Goal: Obtain resource: Download file/media

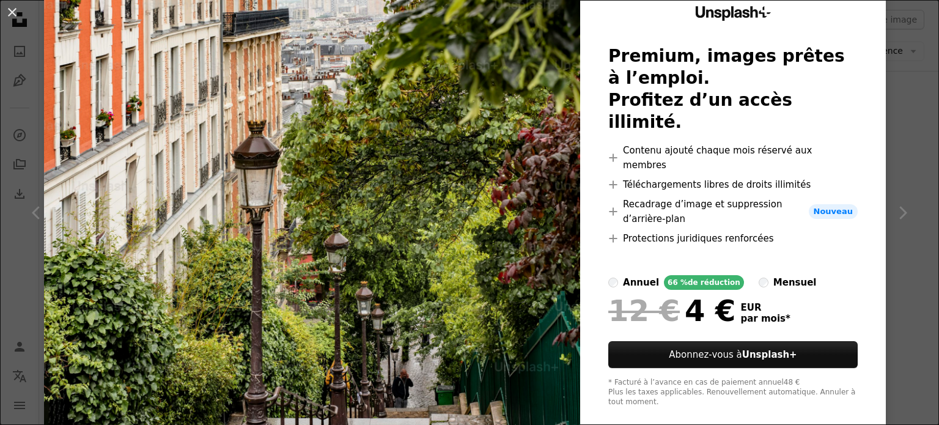
scroll to position [50, 0]
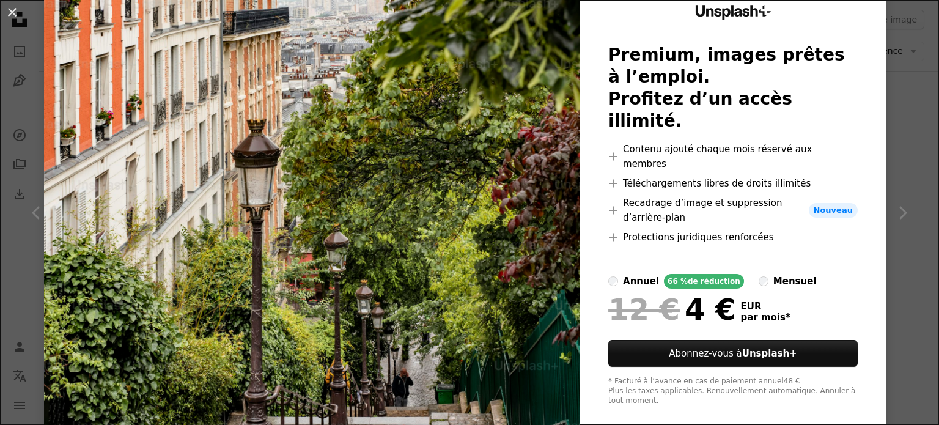
click at [903, 136] on div "An X shape Unsplash+ Premium, images prêtes à l’emploi. Profitez d’un accès ill…" at bounding box center [469, 212] width 939 height 425
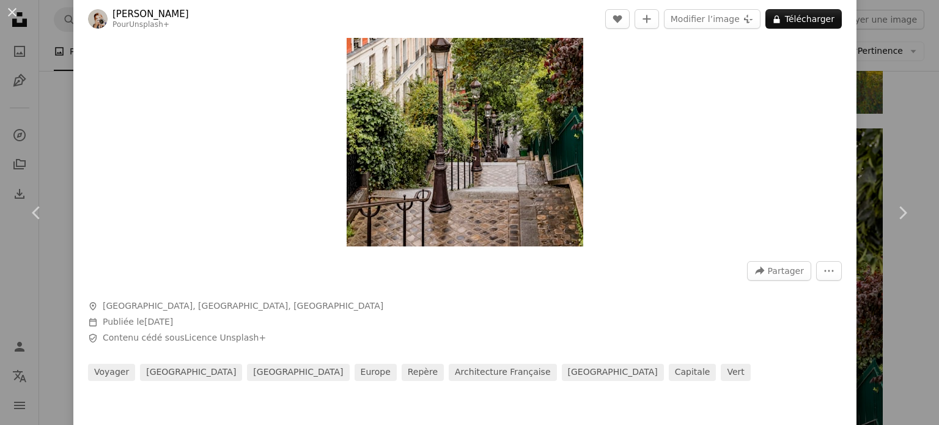
scroll to position [122, 0]
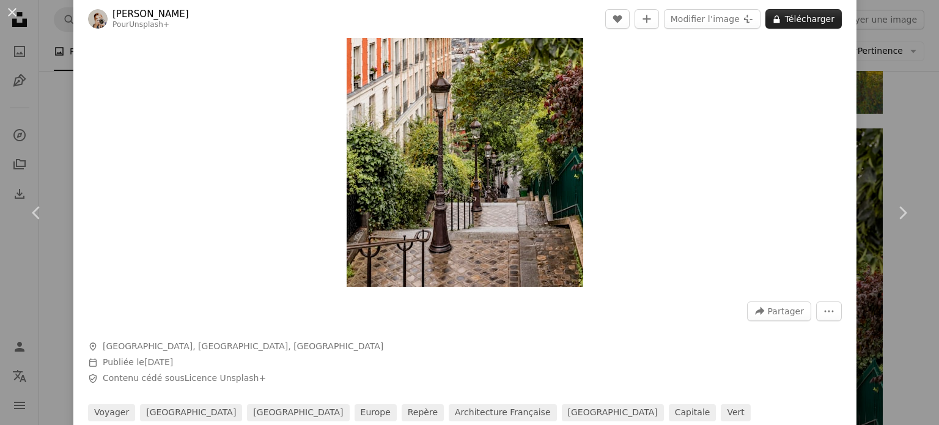
click at [780, 26] on button "A lock Télécharger" at bounding box center [804, 19] width 76 height 20
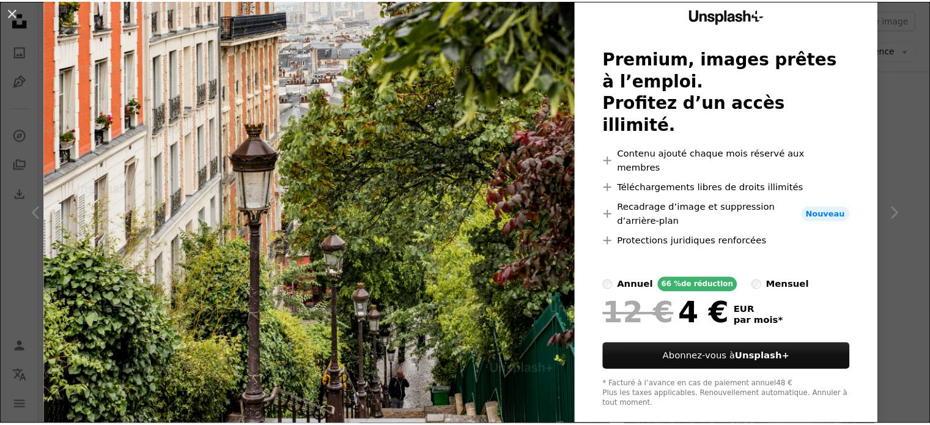
scroll to position [50, 0]
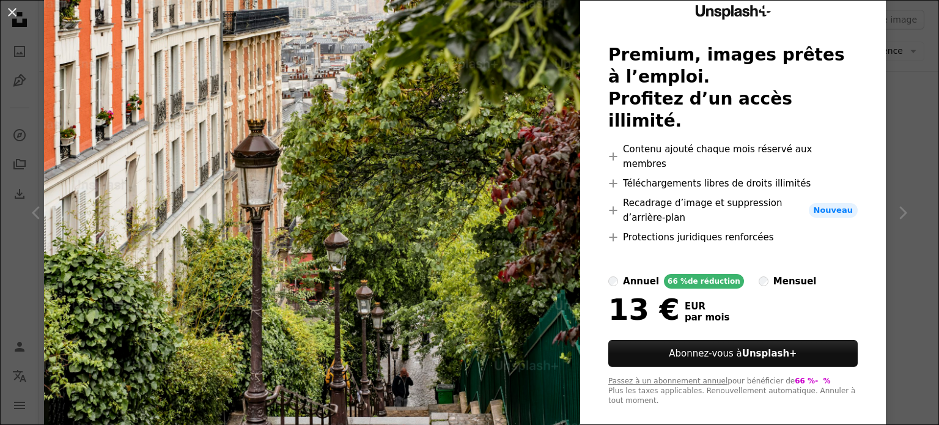
click at [895, 115] on div "An X shape Unsplash+ Premium, images prêtes à l’emploi. Profitez d’un accès ill…" at bounding box center [469, 212] width 939 height 425
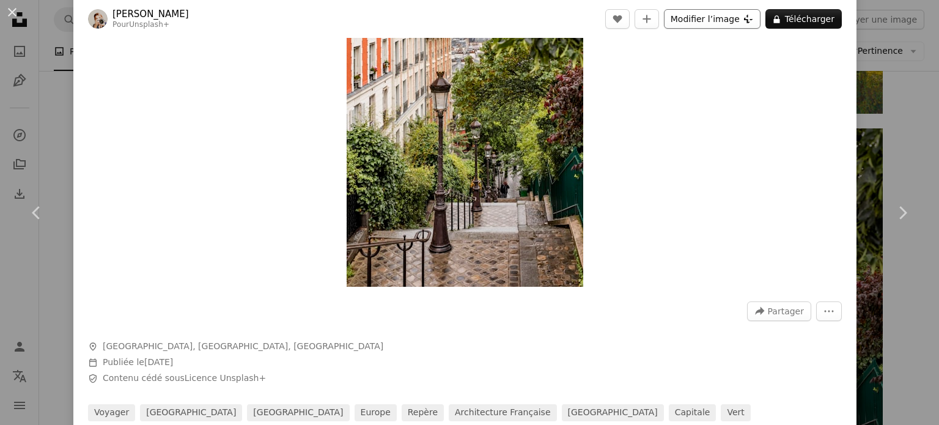
click at [679, 16] on button "Modifier l’image Plus sign for Unsplash+" at bounding box center [712, 19] width 97 height 20
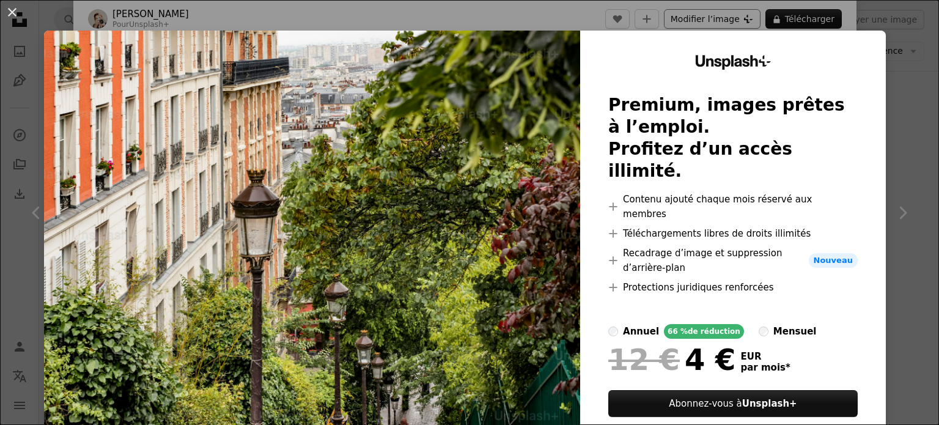
click at [673, 24] on div "An X shape Unsplash+ Premium, images prêtes à l’emploi. Profitez d’un accès ill…" at bounding box center [469, 212] width 939 height 425
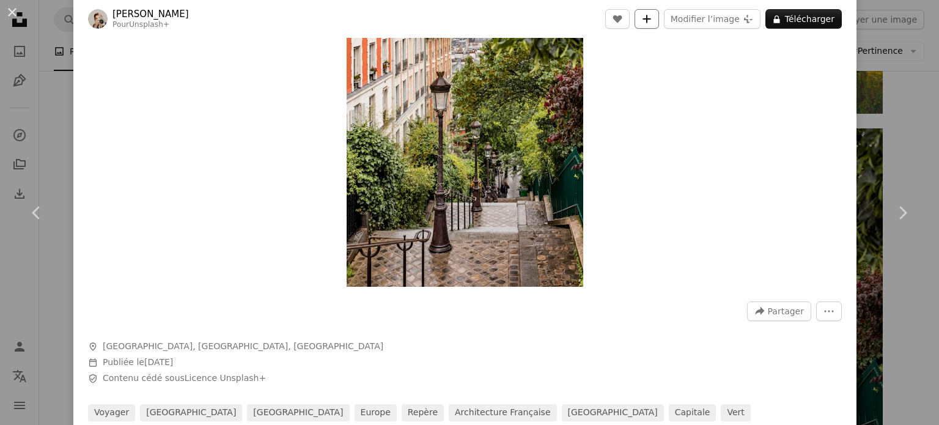
click at [656, 20] on button "A plus sign" at bounding box center [647, 19] width 24 height 20
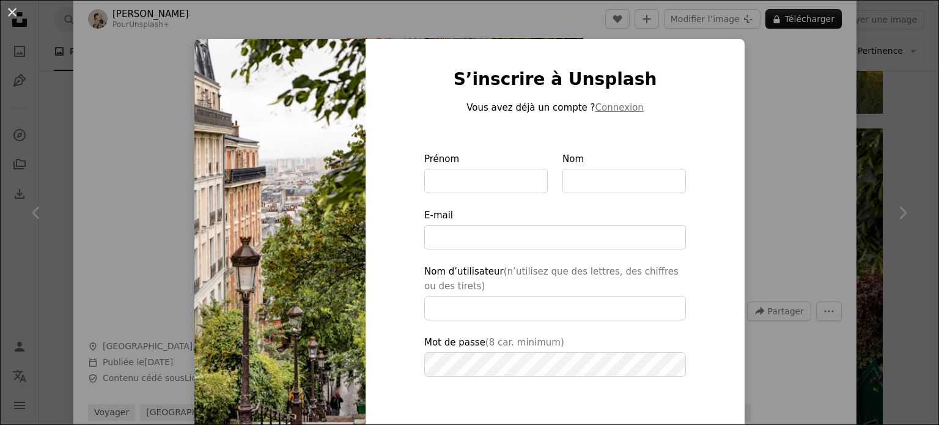
click at [746, 57] on div "An X shape S’inscrire à Unsplash Vous avez déjà un compte ? Connexion Prénom No…" at bounding box center [469, 212] width 939 height 425
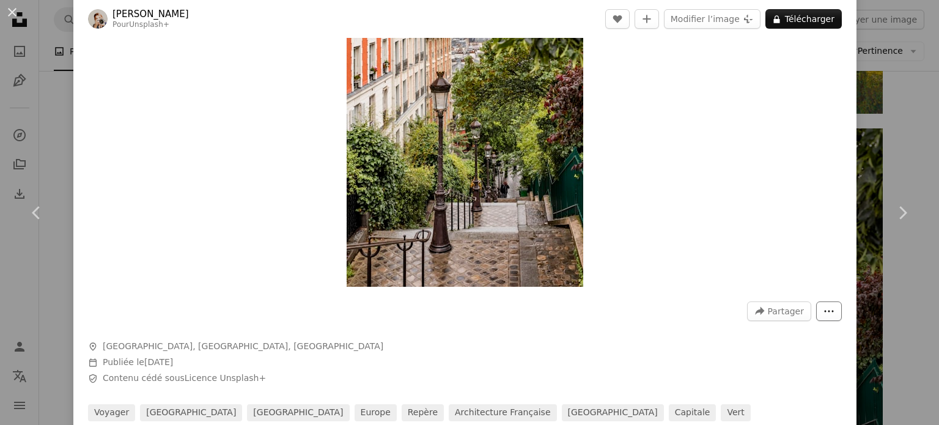
click at [824, 309] on icon "More Actions" at bounding box center [829, 311] width 11 height 11
click at [216, 153] on dialog "An X shape Chevron left Chevron right [PERSON_NAME] Pour Unsplash+ A heart A pl…" at bounding box center [469, 212] width 939 height 425
click at [75, 134] on div "Zoom in" at bounding box center [464, 109] width 783 height 368
click at [51, 134] on div "An X shape Chevron left Chevron right [PERSON_NAME] Pour Unsplash+ A heart A pl…" at bounding box center [469, 212] width 939 height 425
